Goal: Task Accomplishment & Management: Use online tool/utility

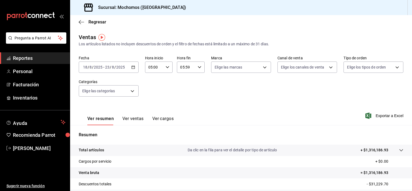
click at [130, 65] on div "[DATE] [DATE] - [DATE] [DATE]" at bounding box center [109, 66] width 60 height 11
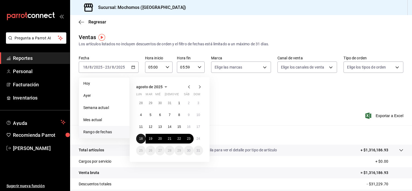
click at [140, 135] on button "18" at bounding box center [140, 139] width 9 height 10
click at [197, 136] on button "24" at bounding box center [197, 139] width 9 height 10
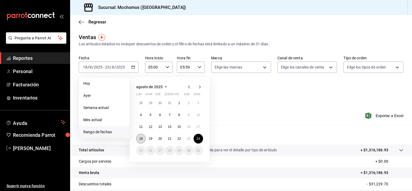
click at [138, 133] on div "28 29 30 31 1 2 3 4 5 6 7 8 9 10 11 12 13 14 15 16 17 18 19 20 21 22 23 24 25 2…" at bounding box center [169, 126] width 67 height 57
click at [139, 135] on button "18" at bounding box center [140, 139] width 9 height 10
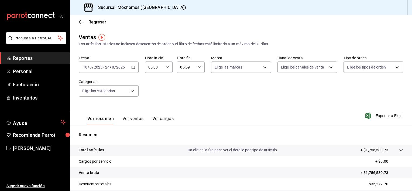
click at [131, 68] on icon "button" at bounding box center [133, 67] width 4 height 4
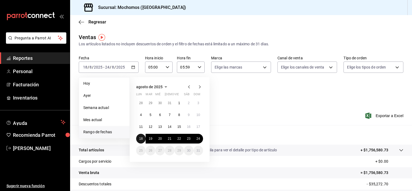
click at [141, 136] on button "18" at bounding box center [140, 139] width 9 height 10
click at [196, 139] on abbr "24" at bounding box center [198, 139] width 4 height 4
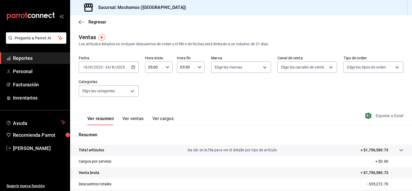
click at [384, 115] on span "Exportar a Excel" at bounding box center [384, 115] width 37 height 6
